Goal: Check status: Check status

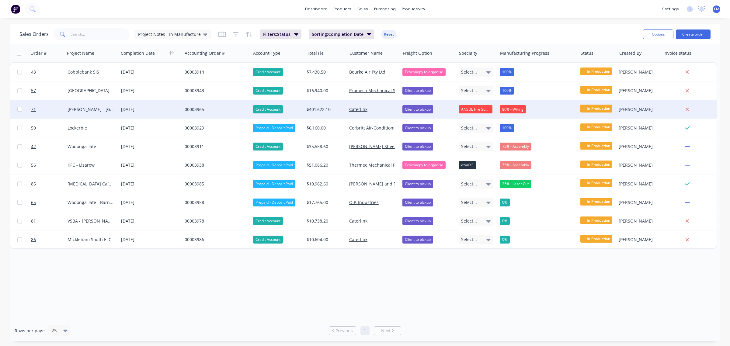
click at [515, 113] on div "80% - Wiring" at bounding box center [513, 109] width 26 height 8
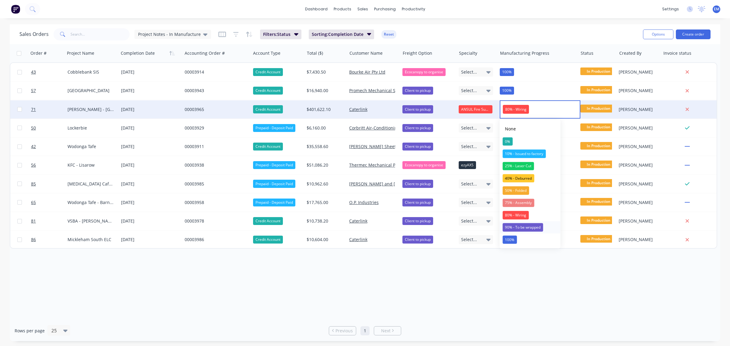
click at [517, 226] on div "90% - To be wrapped" at bounding box center [523, 227] width 40 height 9
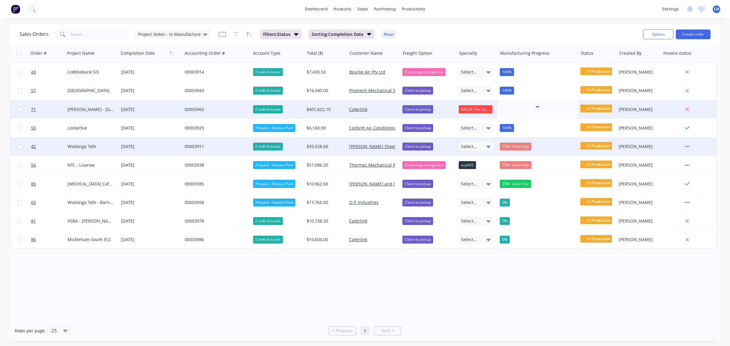
click at [518, 147] on div "75% - Assembly" at bounding box center [516, 147] width 32 height 8
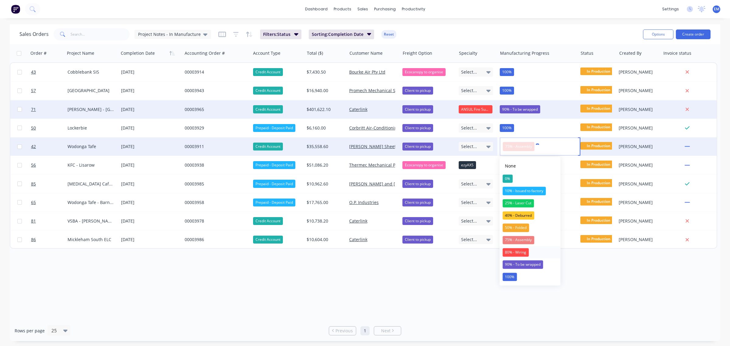
click at [525, 250] on div "80% - Wiring" at bounding box center [516, 252] width 26 height 9
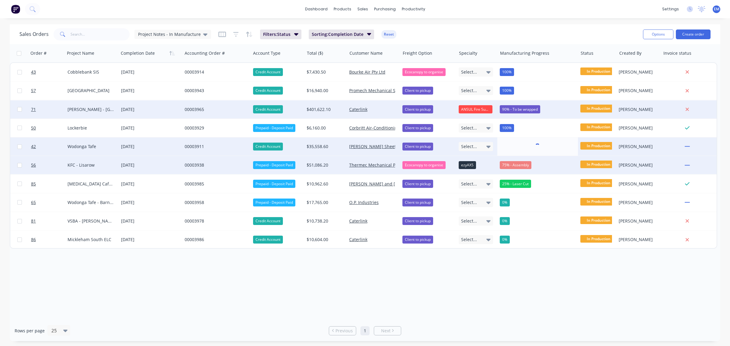
click at [521, 164] on div "75% - Assembly" at bounding box center [516, 165] width 32 height 8
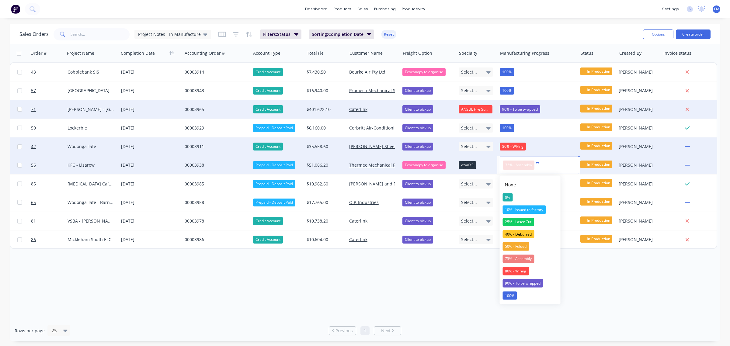
click at [470, 285] on div "Order # Project Name Completion Date Accounting Order # Account Type Total ($) …" at bounding box center [365, 182] width 711 height 276
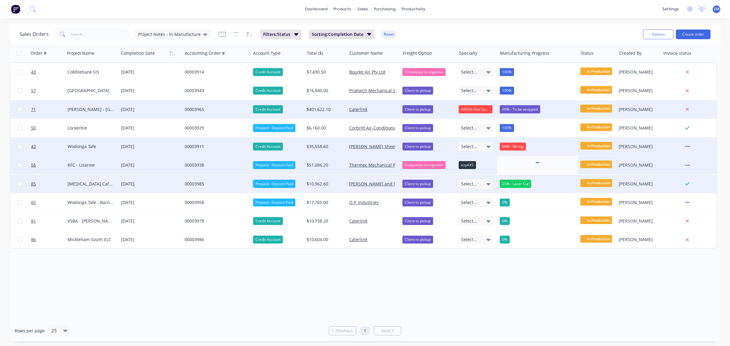
click at [519, 182] on div "25% - Laser Cut" at bounding box center [515, 184] width 31 height 8
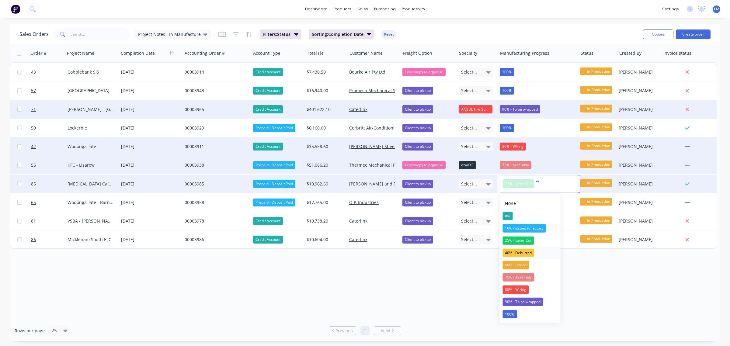
click at [522, 255] on div "40% - Deburred" at bounding box center [519, 253] width 32 height 9
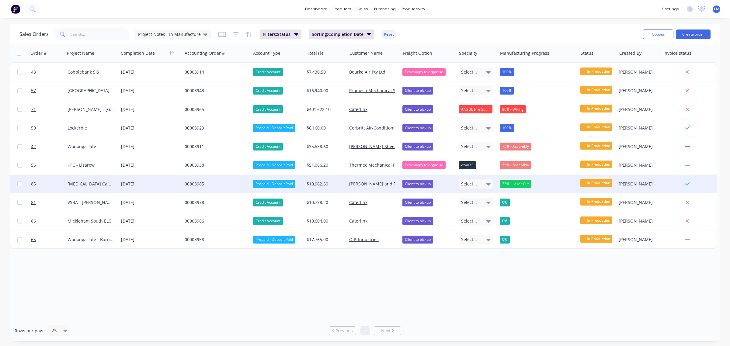
click at [524, 184] on div "25% - Laser Cut" at bounding box center [515, 184] width 31 height 8
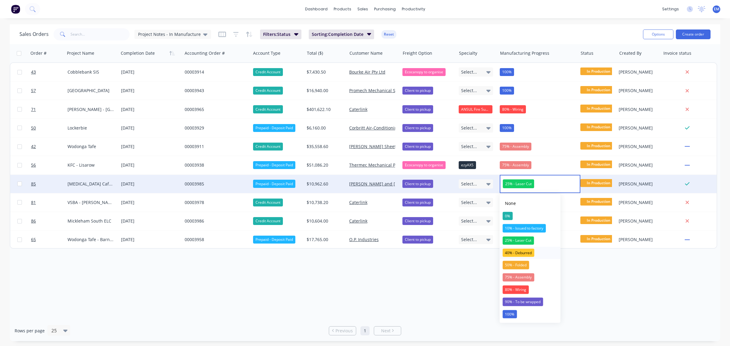
click at [525, 250] on div "40% - Deburred" at bounding box center [519, 253] width 32 height 9
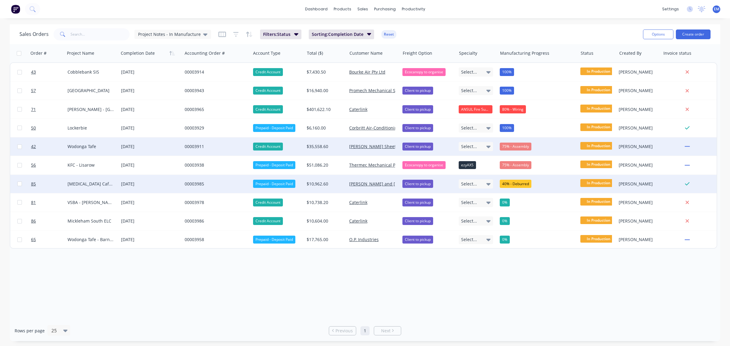
click at [526, 144] on div "75% - Assembly" at bounding box center [516, 147] width 32 height 8
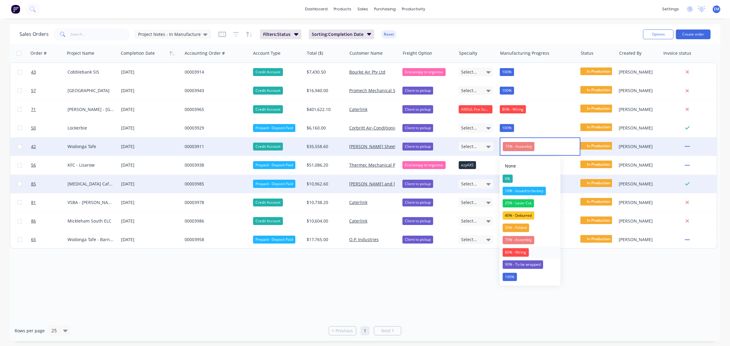
click at [523, 251] on div "80% - Wiring" at bounding box center [516, 252] width 26 height 9
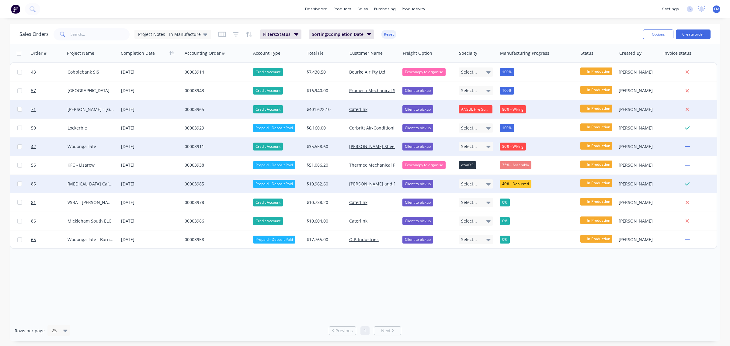
click at [518, 113] on div "80% - Wiring" at bounding box center [538, 109] width 81 height 18
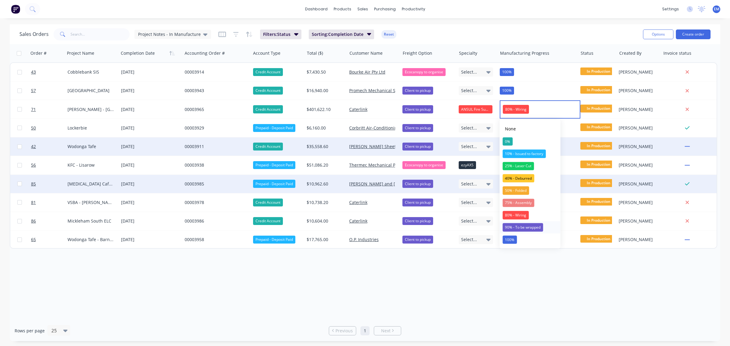
click at [527, 229] on div "90% - To be wrapped" at bounding box center [523, 227] width 40 height 9
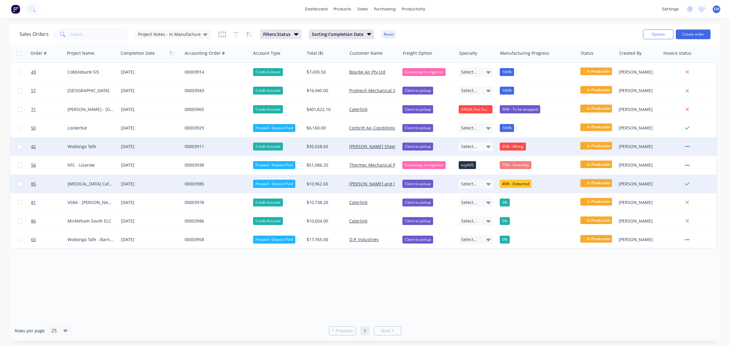
click at [526, 285] on div "Order # Project Name Completion Date Accounting Order # Account Type Total ($) …" at bounding box center [365, 182] width 711 height 276
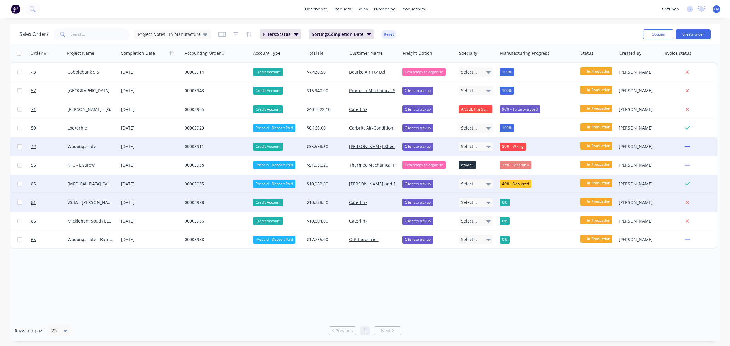
click at [519, 201] on div "0%" at bounding box center [536, 203] width 72 height 8
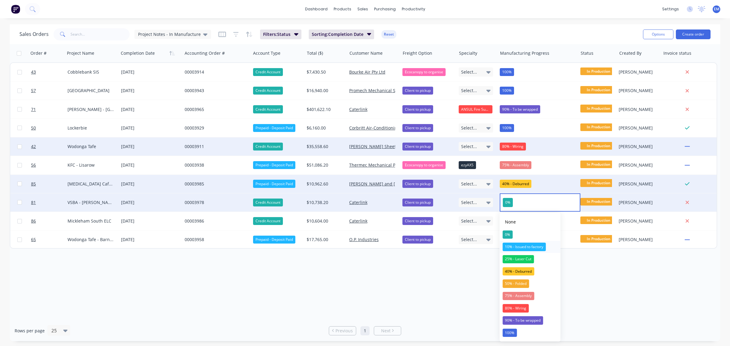
click at [530, 245] on div "10% - Issued to factory" at bounding box center [524, 247] width 43 height 9
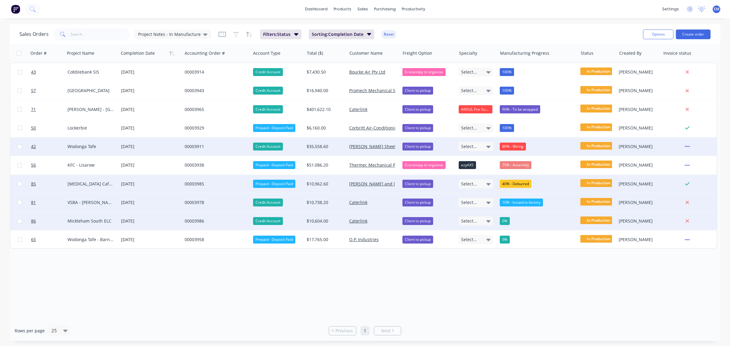
click at [521, 215] on div "0%" at bounding box center [538, 221] width 81 height 18
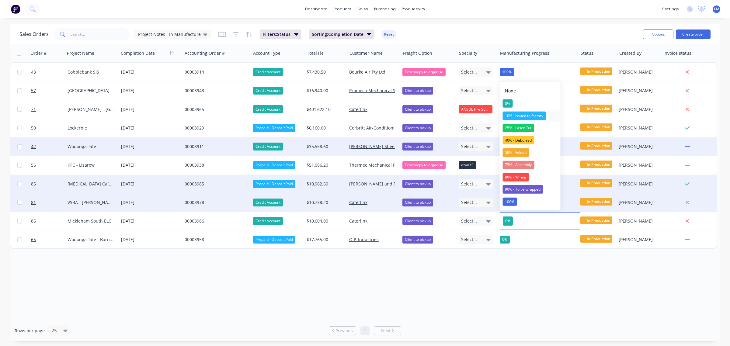
click at [526, 116] on div "10% - Issued to factory" at bounding box center [524, 116] width 43 height 9
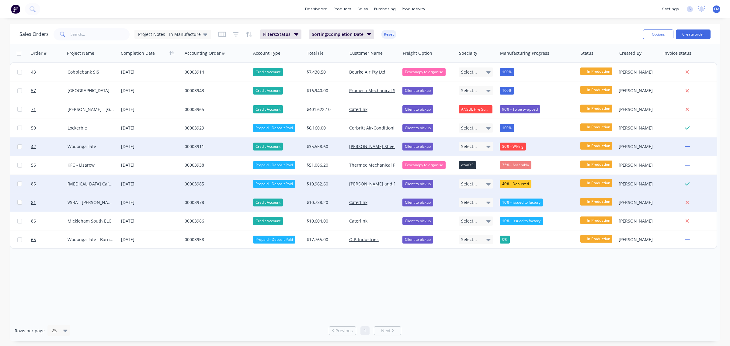
click at [516, 281] on div "Order # Project Name Completion Date Accounting Order # Account Type Total ($) …" at bounding box center [365, 182] width 711 height 276
